Goal: Task Accomplishment & Management: Manage account settings

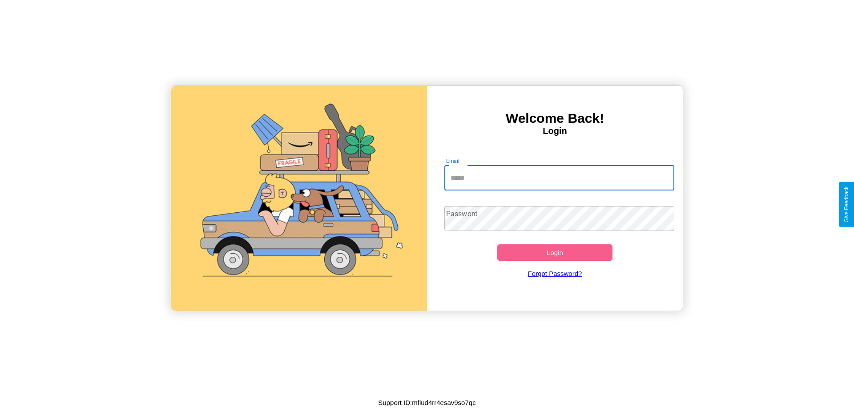
click at [559, 178] on input "Email" at bounding box center [560, 178] width 231 height 25
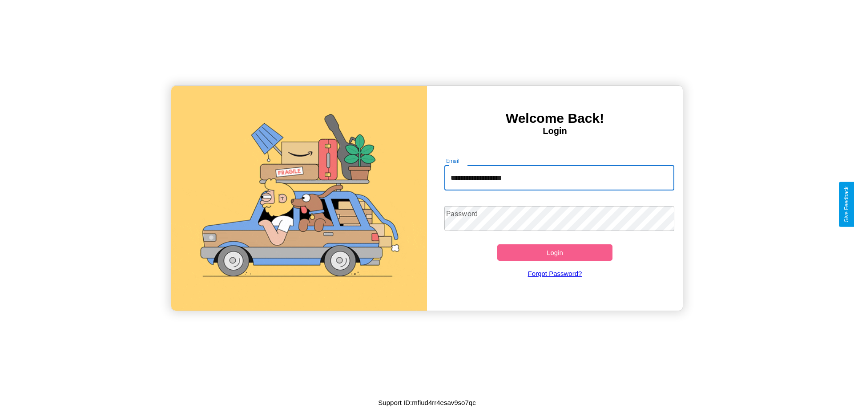
type input "**********"
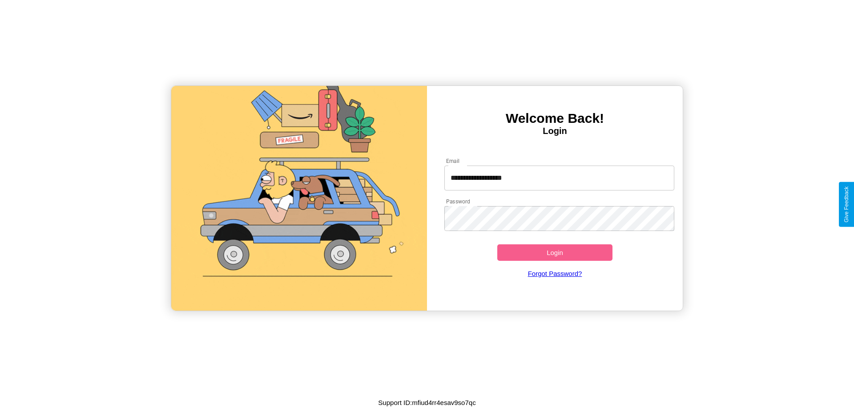
click at [555, 252] on button "Login" at bounding box center [555, 252] width 115 height 16
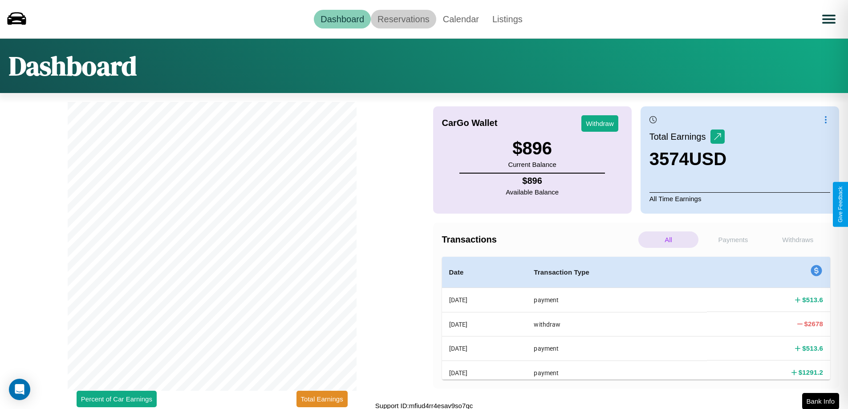
click at [403, 19] on link "Reservations" at bounding box center [403, 19] width 65 height 19
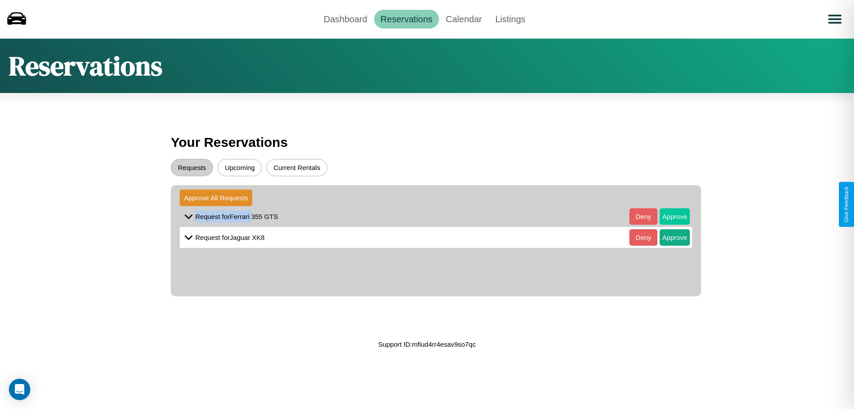
click at [668, 216] on button "Approve" at bounding box center [675, 216] width 30 height 16
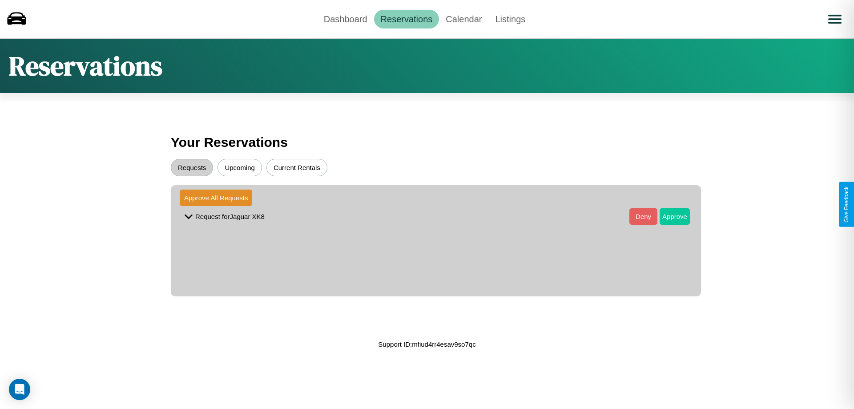
click at [668, 216] on button "Approve" at bounding box center [675, 216] width 30 height 16
